Goal: Transaction & Acquisition: Purchase product/service

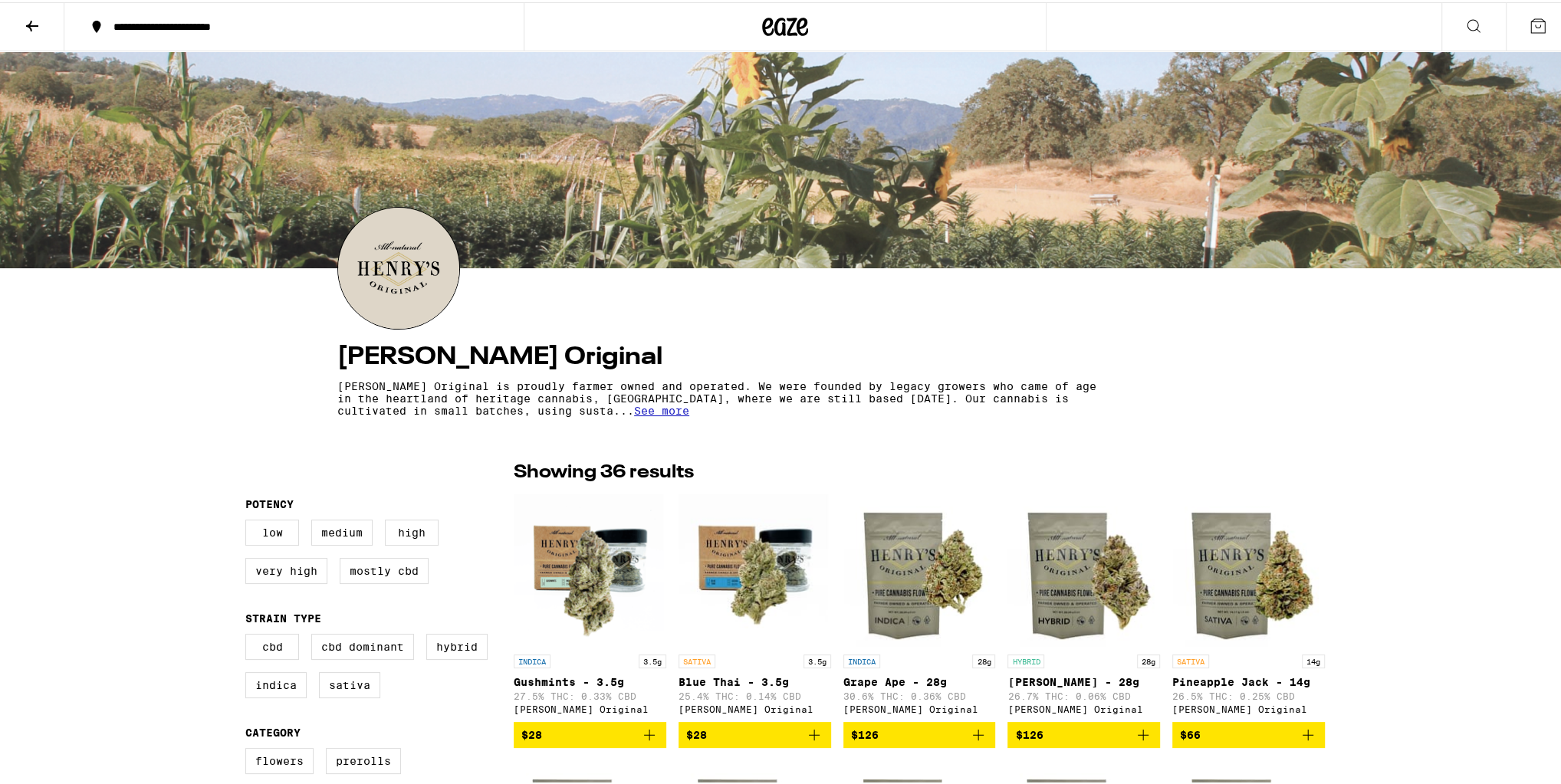
click at [39, 18] on icon at bounding box center [32, 24] width 19 height 19
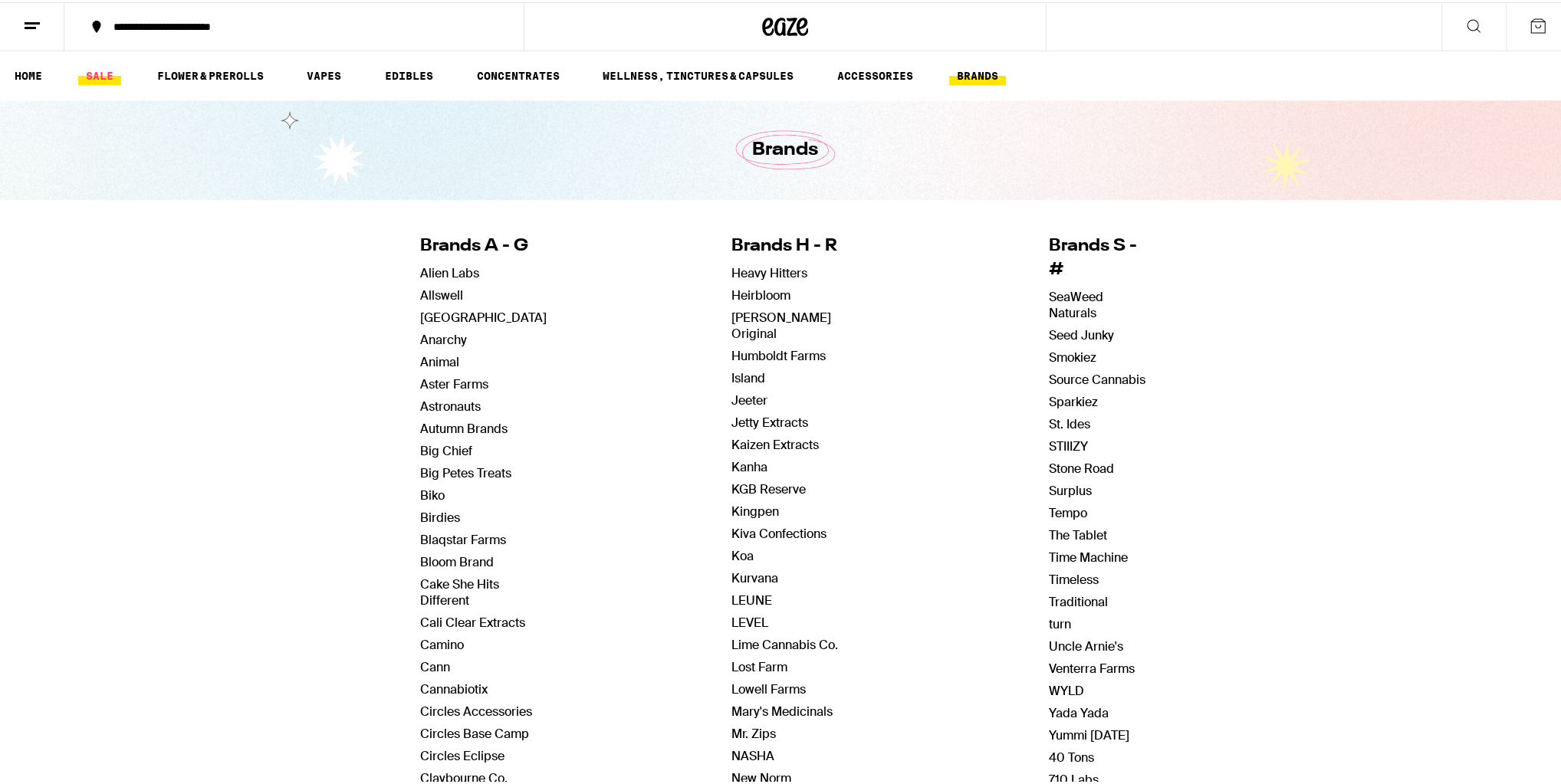
click at [94, 74] on link "SALE" at bounding box center [100, 73] width 43 height 19
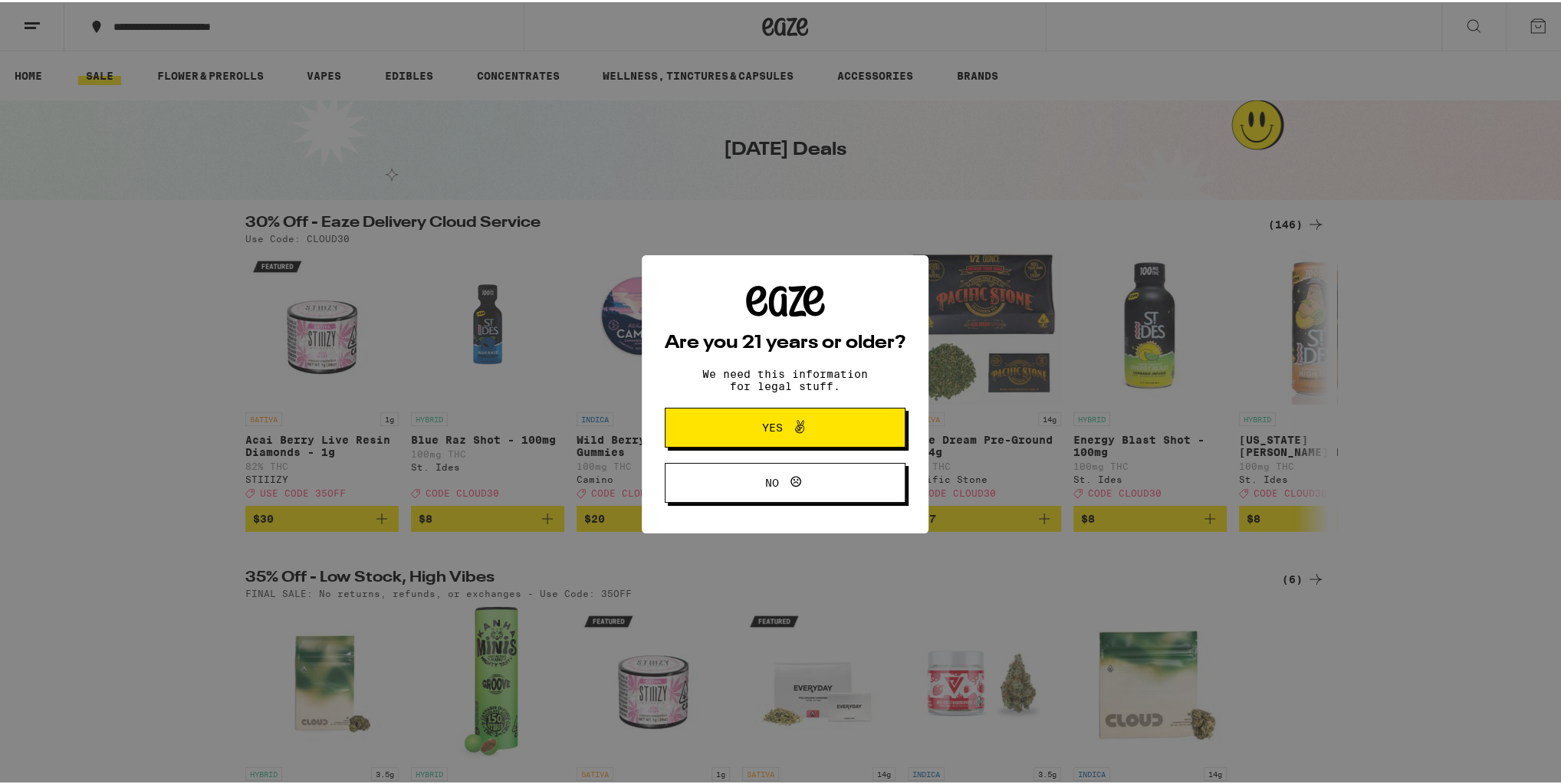
click at [1282, 225] on div "Are you 21 years or older? We need this information for legal stuff. Yes No" at bounding box center [785, 392] width 1570 height 784
click at [807, 411] on button "Yes" at bounding box center [785, 425] width 241 height 40
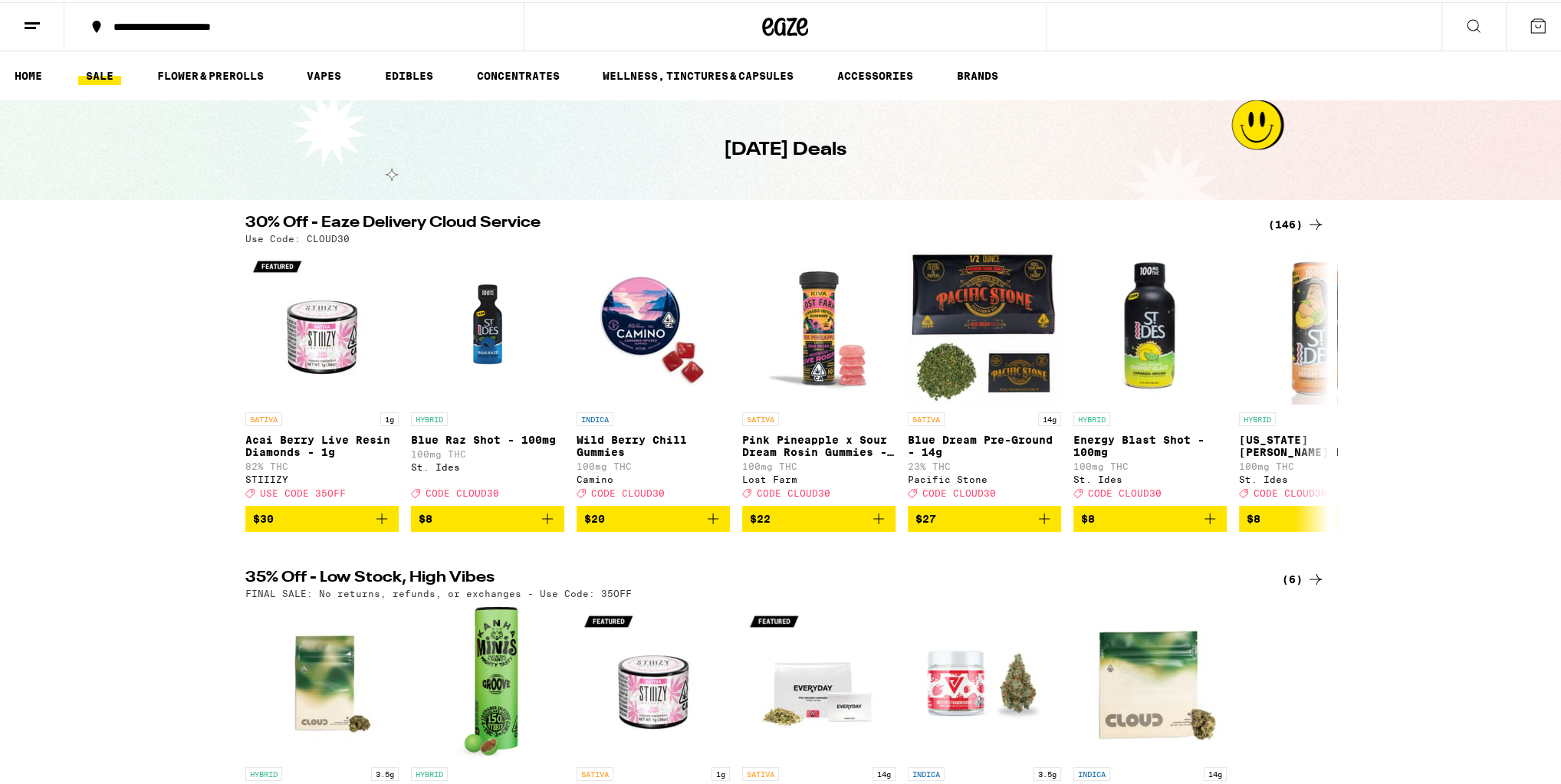
click at [1290, 223] on div "(146)" at bounding box center [1296, 223] width 56 height 19
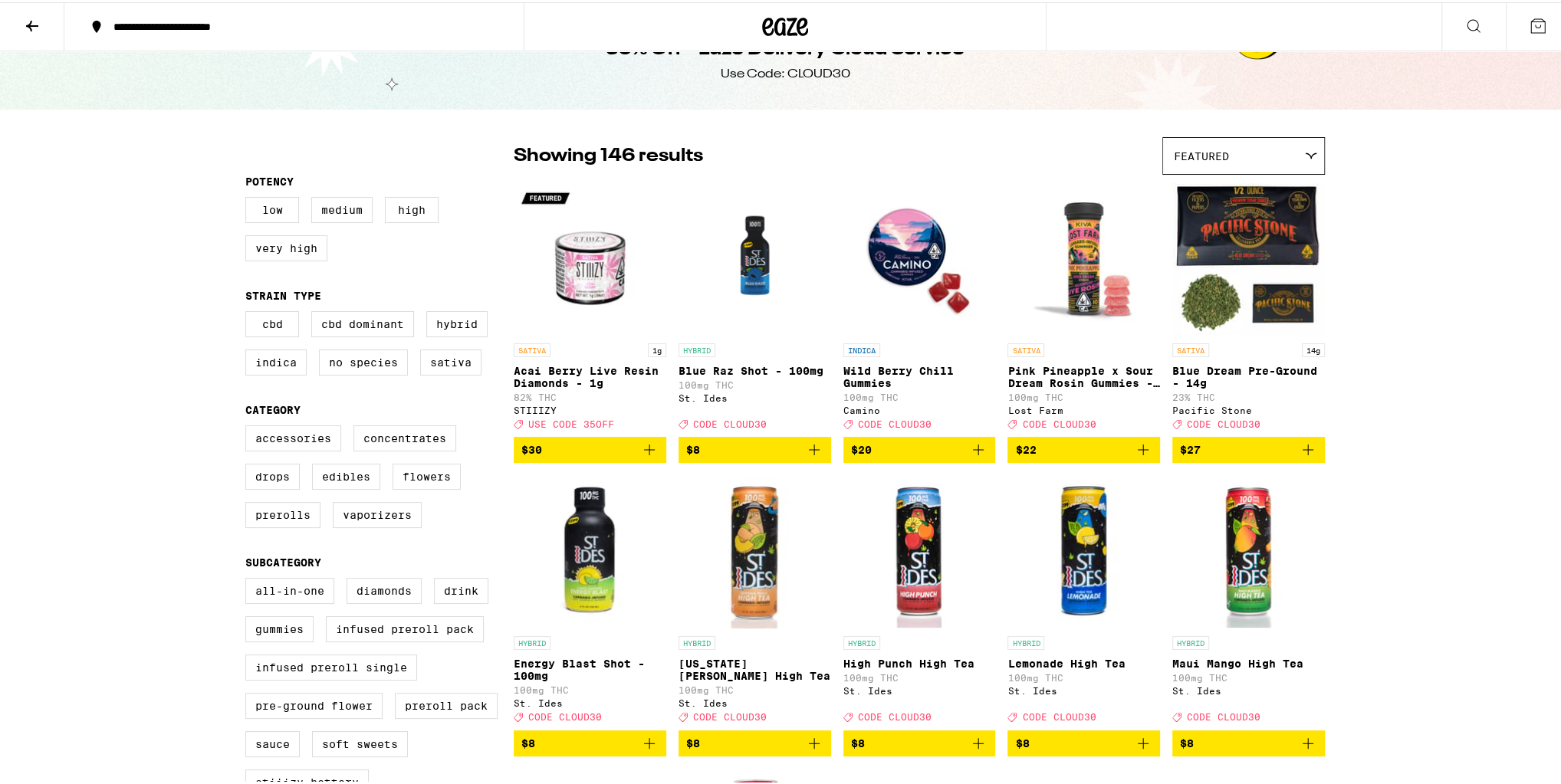
scroll to position [61, 0]
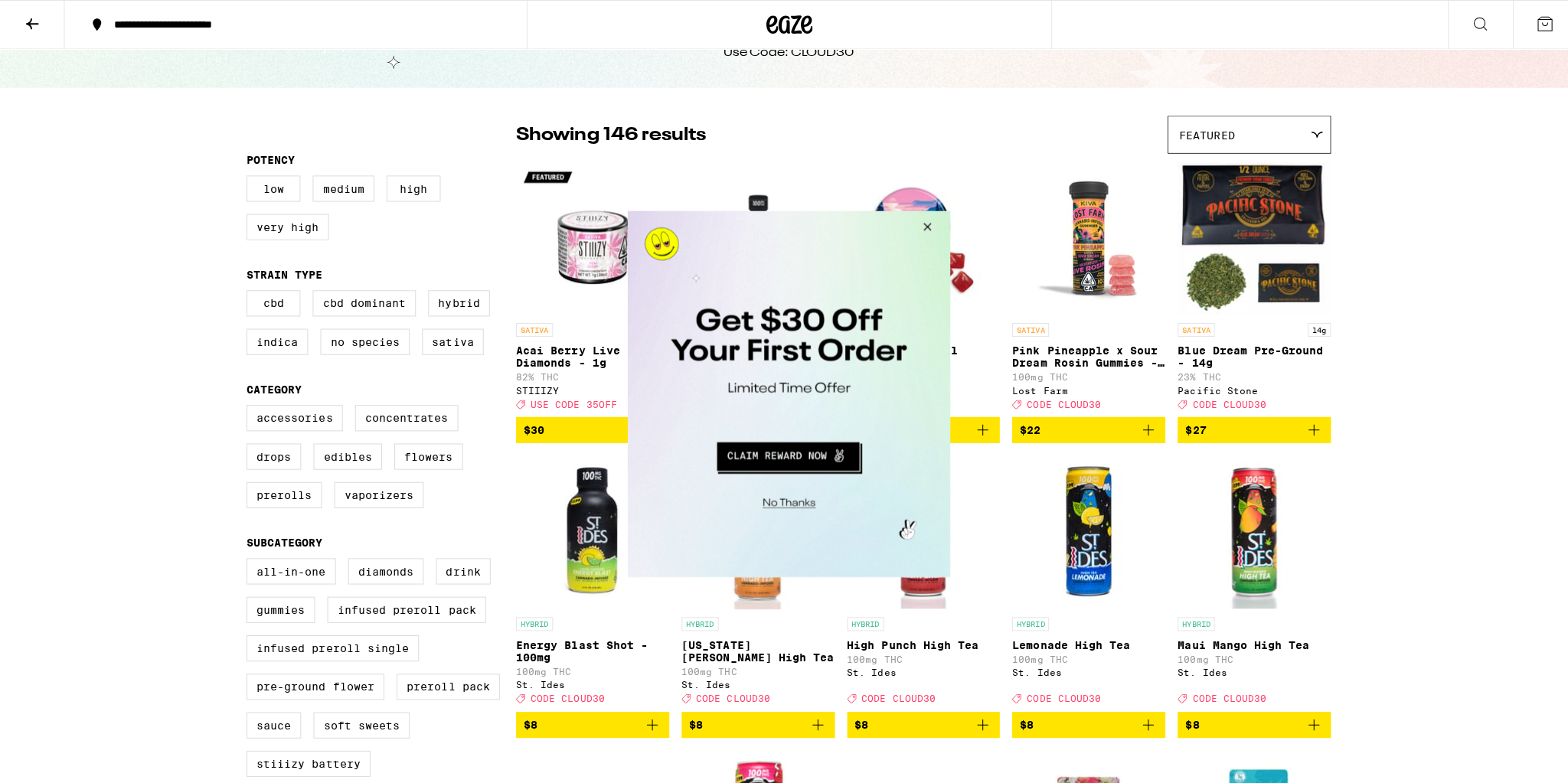
click at [925, 222] on button "Close Modal" at bounding box center [923, 229] width 42 height 37
